Goal: Information Seeking & Learning: Find contact information

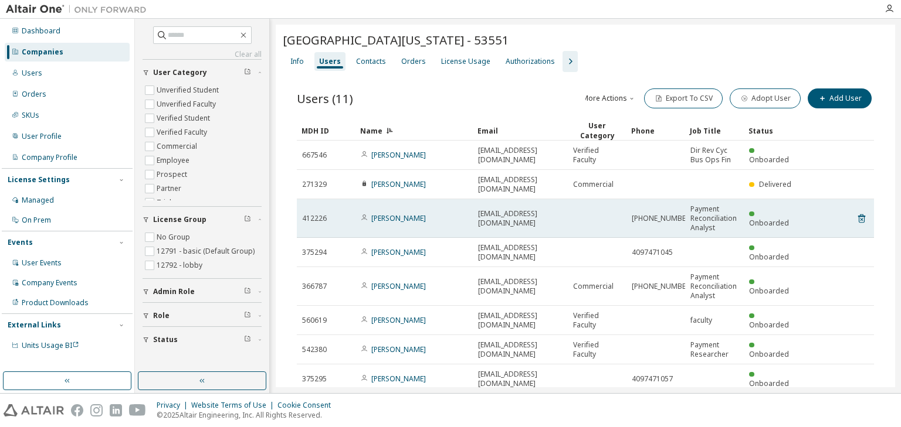
click at [690, 213] on span "Payment Reconciliation Analyst" at bounding box center [714, 219] width 48 height 28
drag, startPoint x: 675, startPoint y: 206, endPoint x: 629, endPoint y: 206, distance: 46.3
click at [629, 206] on td "[PHONE_NUMBER]" at bounding box center [655, 218] width 59 height 39
copy span "[PHONE_NUMBER]"
drag, startPoint x: 713, startPoint y: 217, endPoint x: 692, endPoint y: 197, distance: 29.5
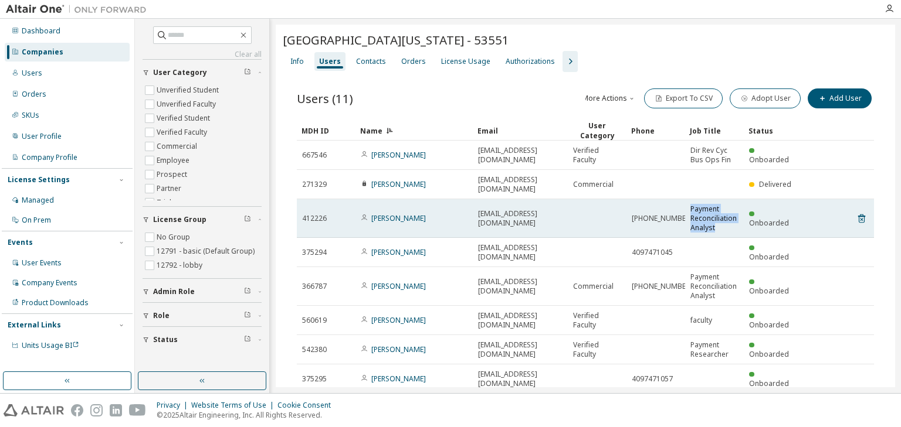
click at [692, 205] on span "Payment Reconciliation Analyst" at bounding box center [714, 219] width 48 height 28
copy span "Payment Reconciliation Analyst"
drag, startPoint x: 546, startPoint y: 206, endPoint x: 477, endPoint y: 208, distance: 68.6
click at [478, 209] on span "[EMAIL_ADDRESS][DOMAIN_NAME]" at bounding box center [520, 218] width 84 height 19
copy span "[EMAIL_ADDRESS][DOMAIN_NAME]"
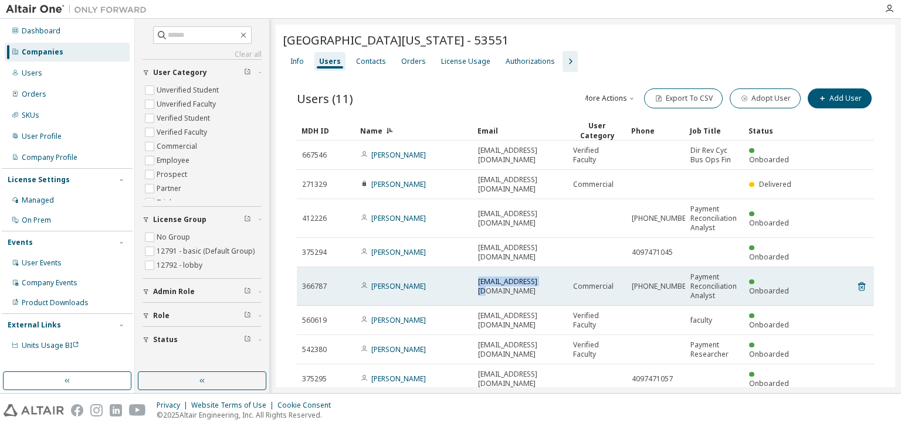
drag, startPoint x: 542, startPoint y: 265, endPoint x: 476, endPoint y: 266, distance: 65.7
click at [476, 267] on td "[EMAIL_ADDRESS][DOMAIN_NAME]" at bounding box center [520, 286] width 95 height 39
copy span "[EMAIL_ADDRESS][DOMAIN_NAME]"
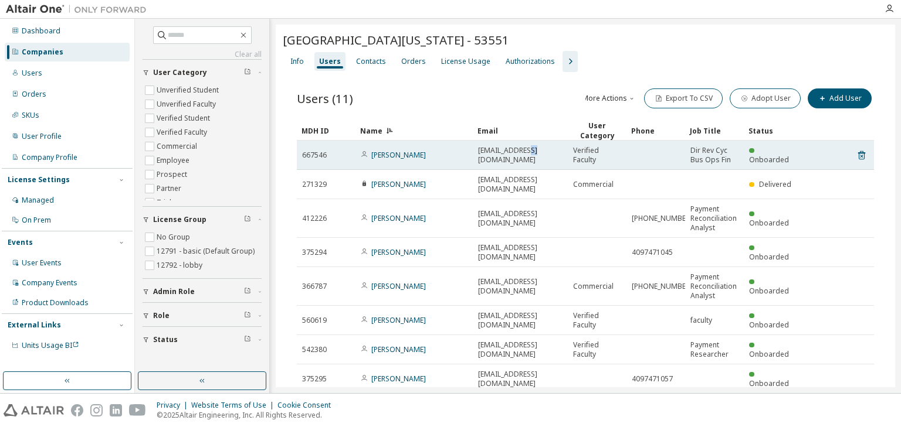
drag, startPoint x: 542, startPoint y: 155, endPoint x: 535, endPoint y: 155, distance: 7.0
click at [535, 155] on div "[EMAIL_ADDRESS][DOMAIN_NAME]" at bounding box center [520, 155] width 84 height 19
drag, startPoint x: 478, startPoint y: 152, endPoint x: 542, endPoint y: 150, distance: 63.4
click at [542, 150] on span "[EMAIL_ADDRESS][DOMAIN_NAME]" at bounding box center [520, 155] width 84 height 19
copy span "[EMAIL_ADDRESS][DOMAIN_NAME]"
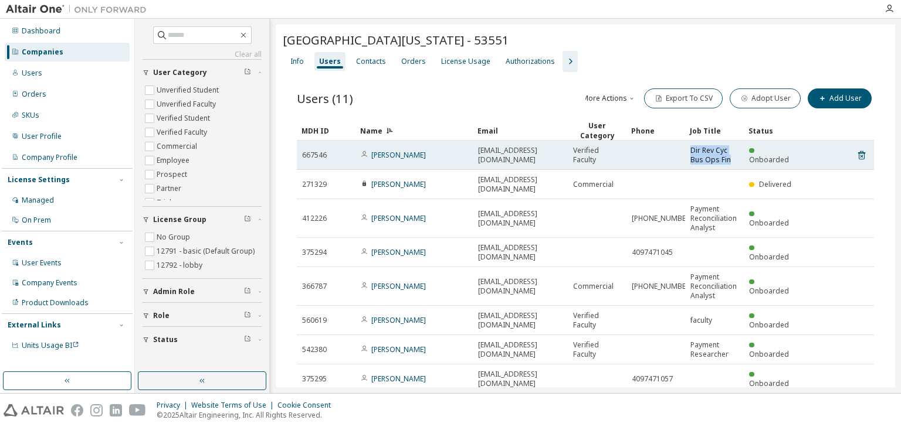
drag, startPoint x: 732, startPoint y: 161, endPoint x: 690, endPoint y: 149, distance: 43.7
click at [690, 149] on span "Dir Rev Cyc Bus Ops Fin" at bounding box center [714, 155] width 48 height 19
copy span "Dir Rev Cyc Bus Ops Fin"
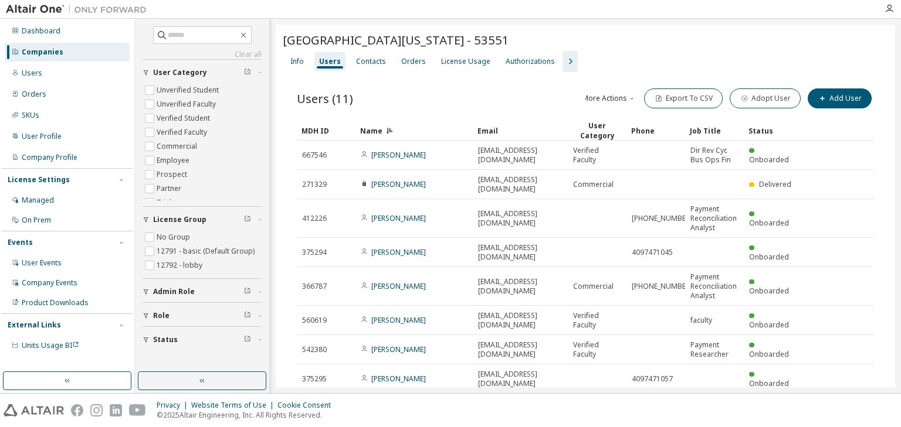
click at [417, 127] on div "Name" at bounding box center [414, 130] width 108 height 19
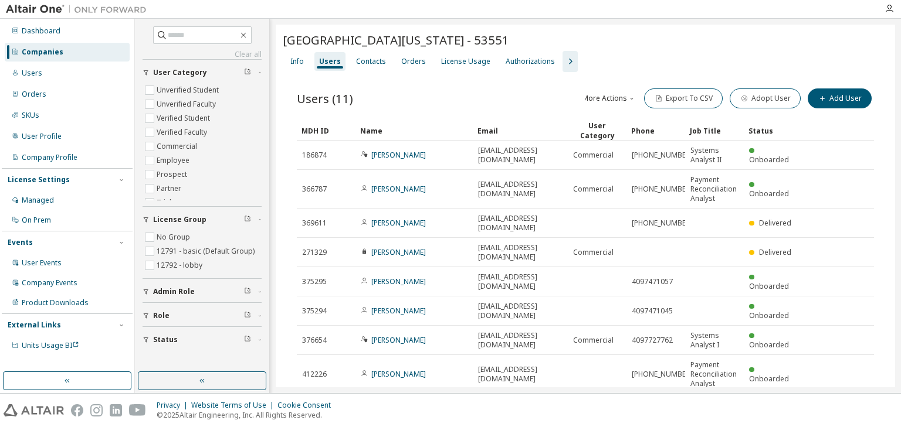
click at [414, 125] on div "Name" at bounding box center [414, 130] width 108 height 19
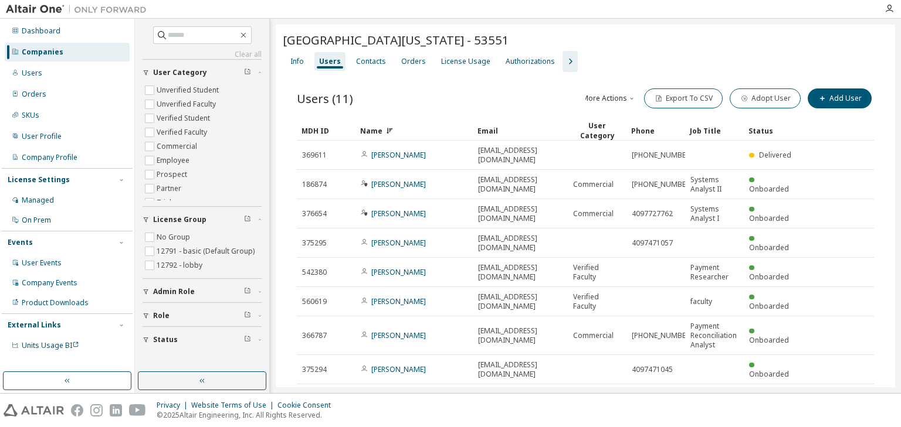
click at [417, 124] on div "Name" at bounding box center [414, 130] width 108 height 19
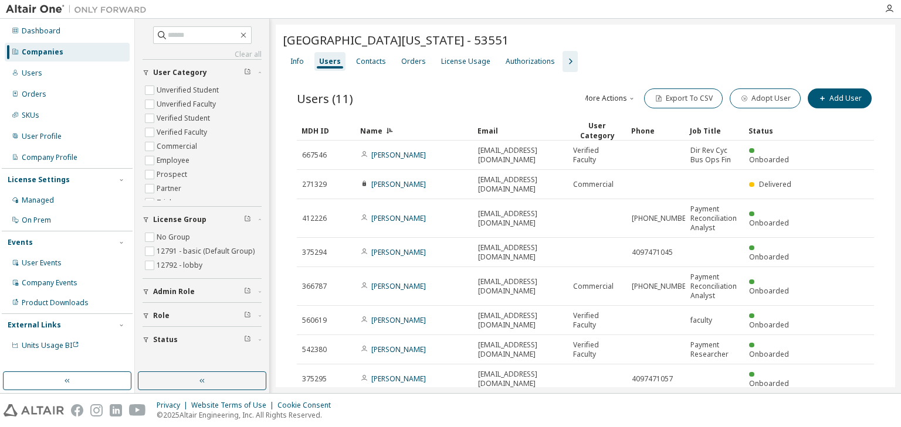
click at [406, 130] on div "Name" at bounding box center [414, 130] width 108 height 19
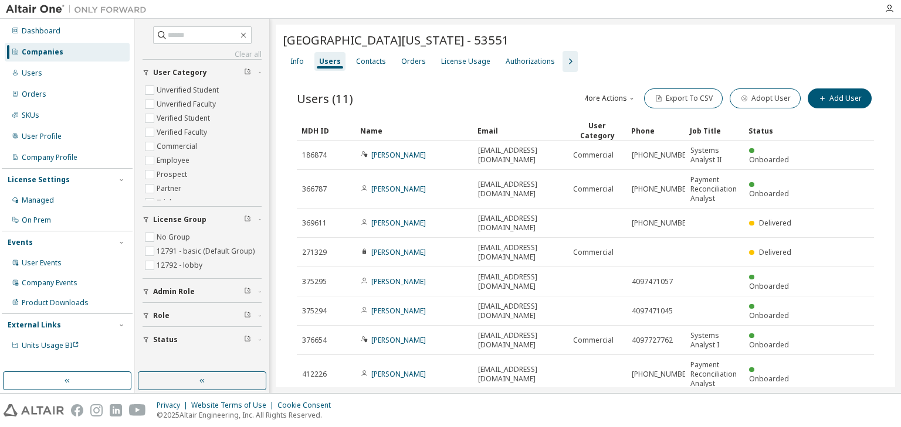
click at [406, 130] on div "Name" at bounding box center [414, 130] width 108 height 19
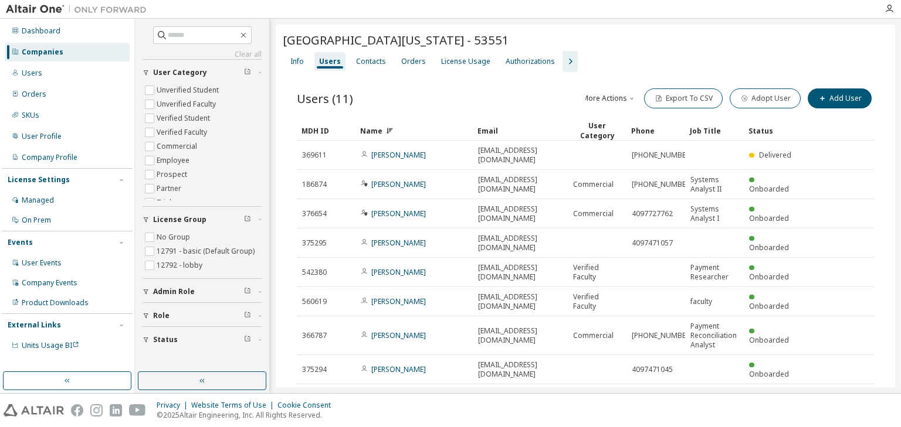
scroll to position [87, 0]
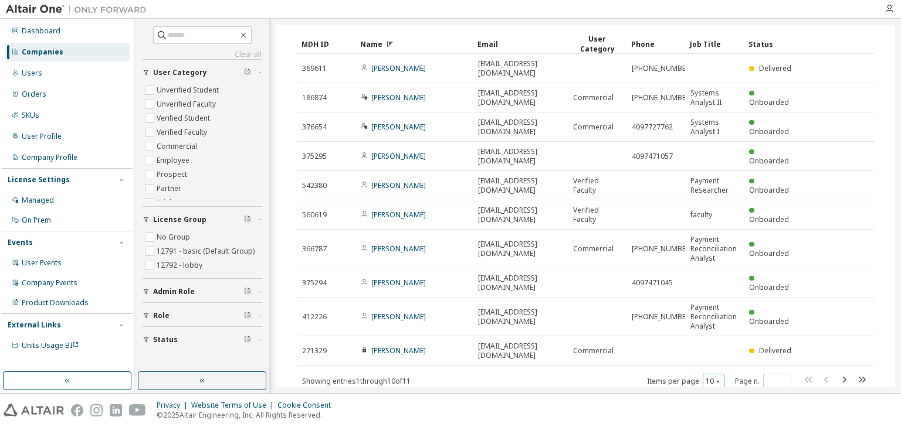
click at [714, 378] on icon "button" at bounding box center [717, 381] width 7 height 7
click at [715, 385] on div "30" at bounding box center [744, 386] width 94 height 14
